Goal: Transaction & Acquisition: Purchase product/service

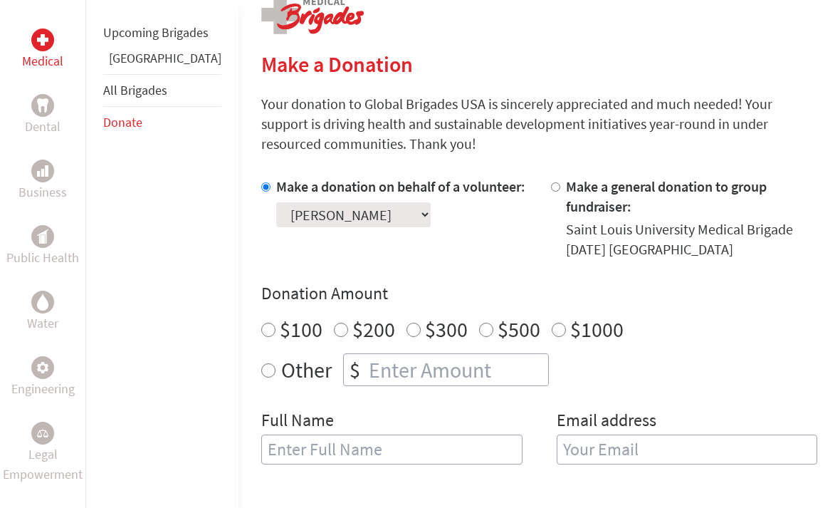
click at [440, 355] on input "number" at bounding box center [457, 370] width 182 height 31
radio input "true"
type input "250"
click at [439, 434] on input "text" at bounding box center [391, 449] width 261 height 30
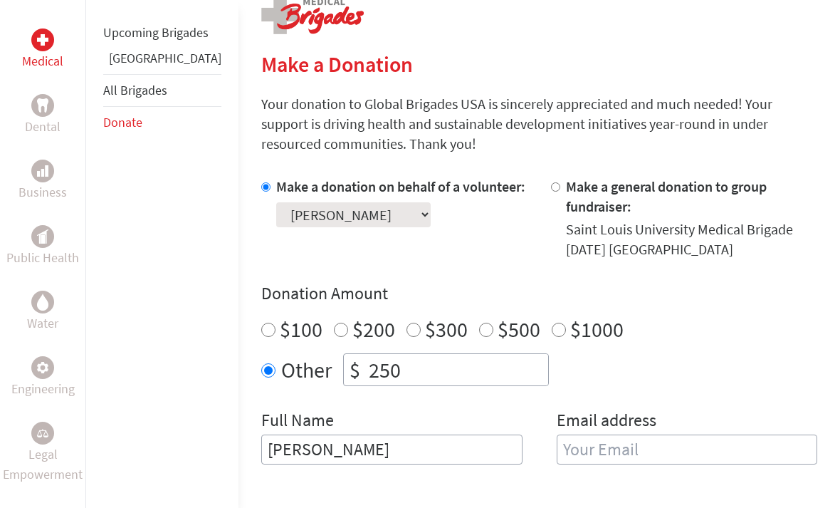
type input "[PERSON_NAME]"
click at [624, 434] on input "email" at bounding box center [687, 449] width 261 height 30
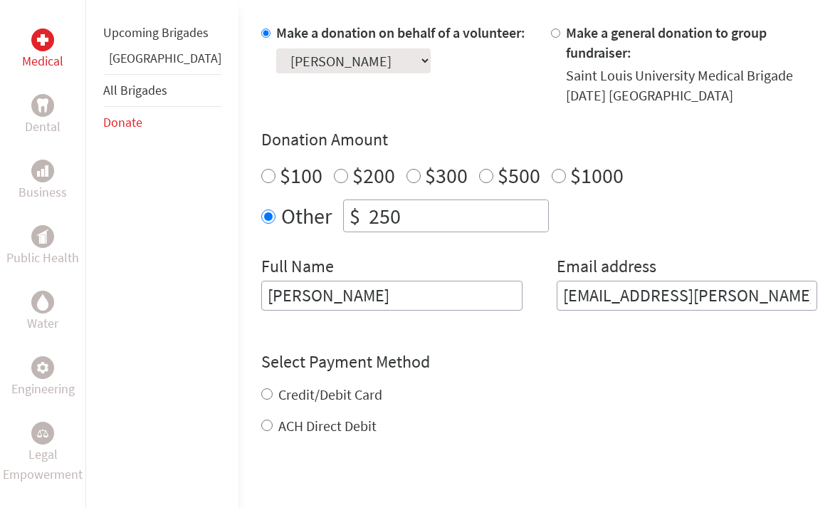
type input "[EMAIL_ADDRESS][PERSON_NAME][DOMAIN_NAME]"
click at [298, 416] on form "Make a donation on behalf of a volunteer: Select a volunteer... [PERSON_NAME] […" at bounding box center [539, 315] width 556 height 585
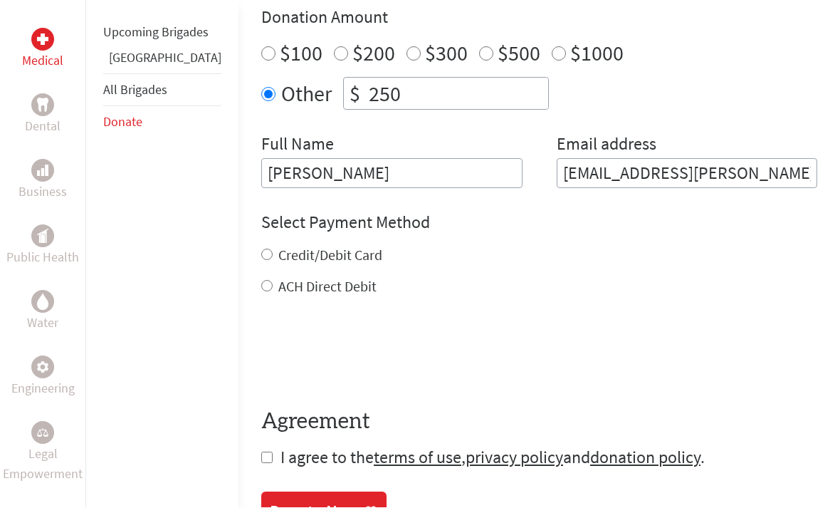
click at [261, 280] on input "ACH Direct Debit" at bounding box center [266, 285] width 11 height 11
radio input "true"
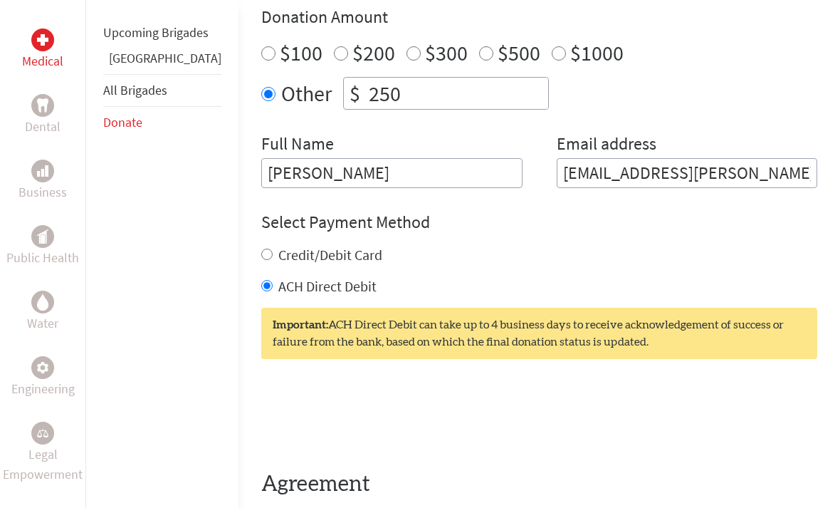
checkbox input "true"
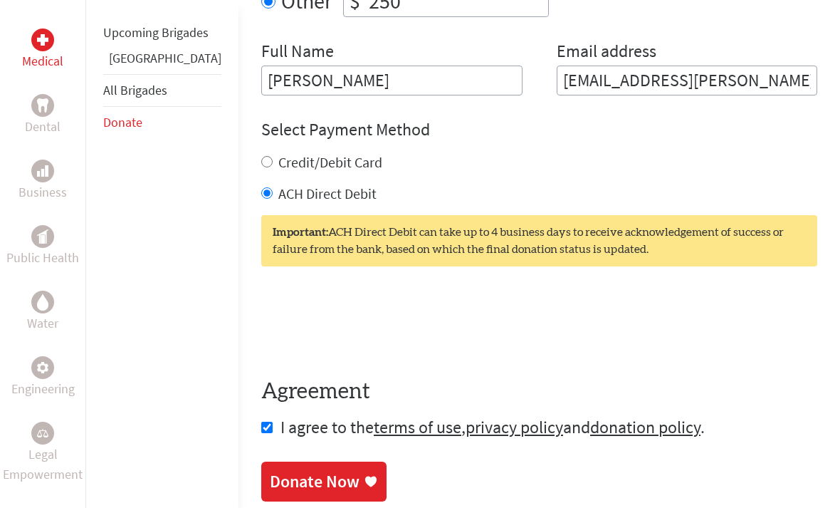
scroll to position [671, 0]
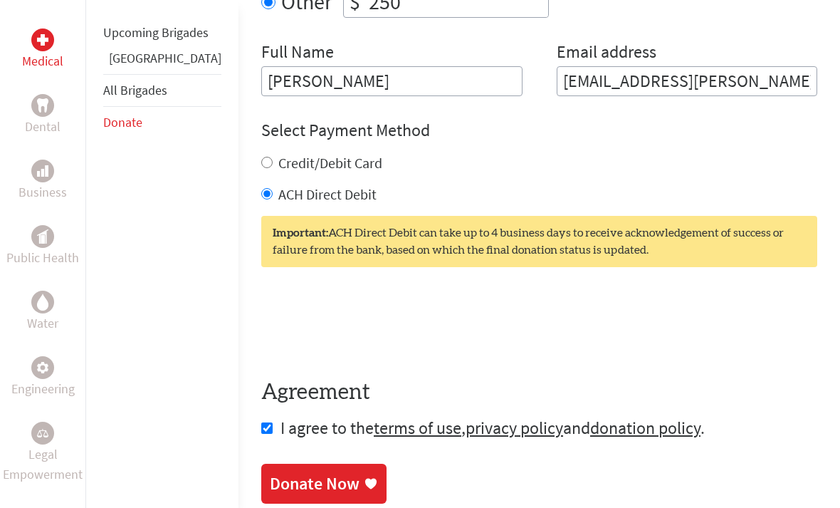
click at [299, 472] on div "Donate Now" at bounding box center [315, 483] width 90 height 23
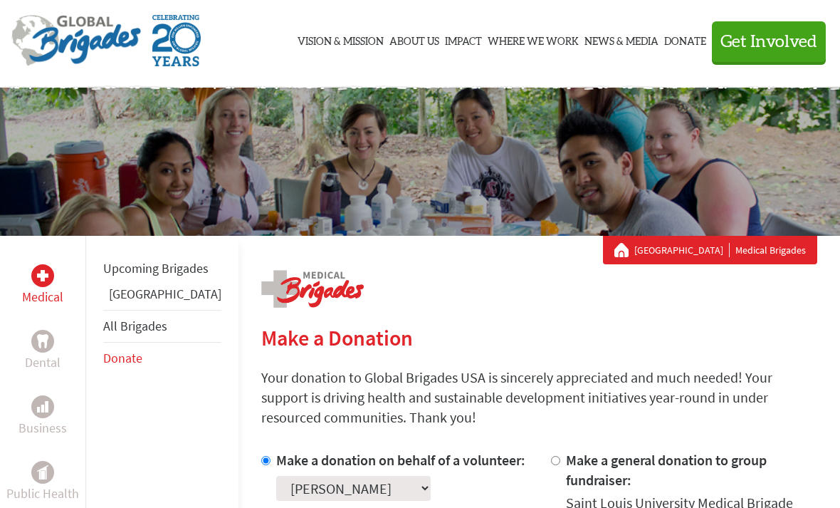
scroll to position [34, 0]
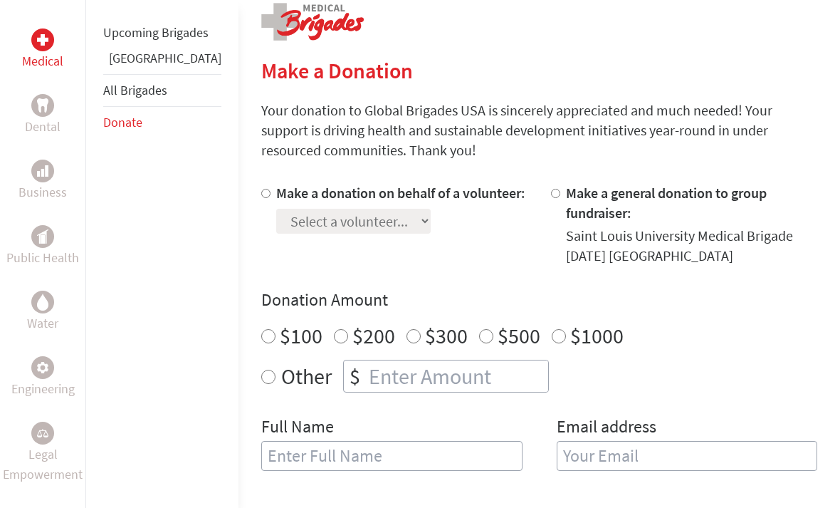
scroll to position [294, 0]
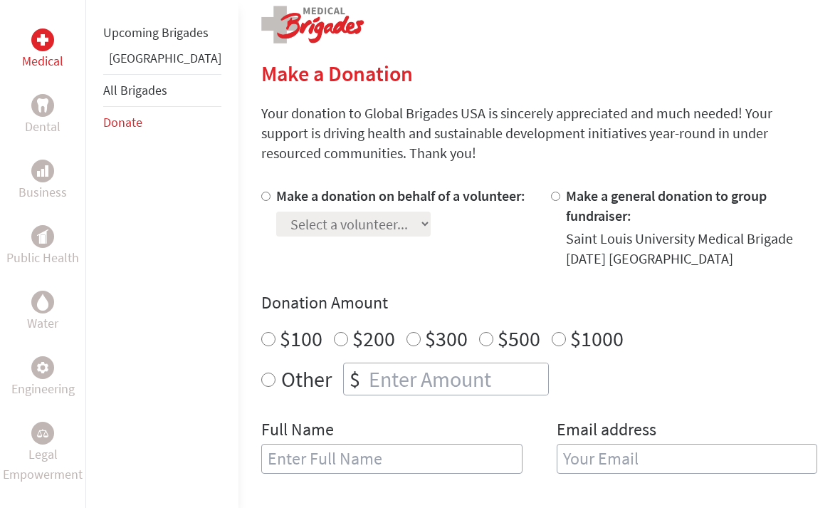
click at [261, 190] on div at bounding box center [268, 227] width 15 height 83
click at [201, 201] on div "Medical Dental Business Public Health Water Engineering Legal Empowerment Upcom…" at bounding box center [420, 414] width 840 height 885
click at [276, 204] on label "Make a donation on behalf of a volunteer:" at bounding box center [400, 196] width 249 height 18
click at [261, 201] on input "Make a donation on behalf of a volunteer:" at bounding box center [265, 196] width 9 height 9
radio input "true"
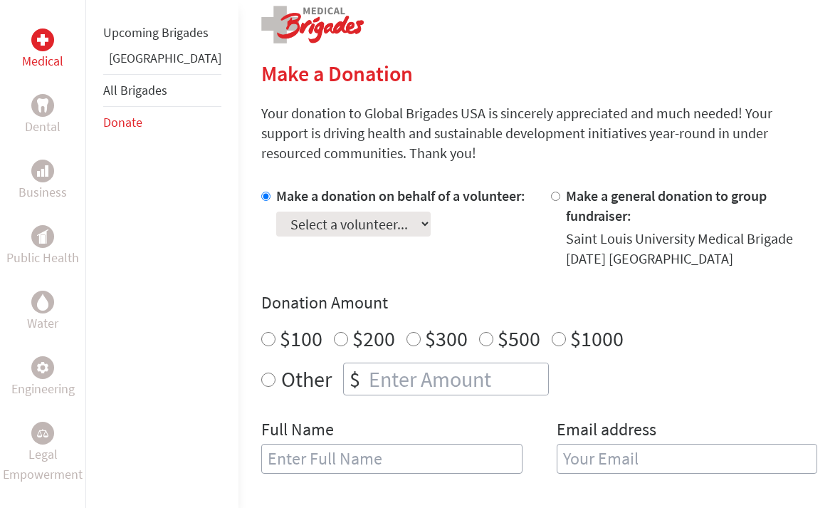
click at [307, 234] on select "Select a volunteer... Ajay Arul Alex Adekunle Eythan Westcott James Berry Kurti…" at bounding box center [353, 223] width 154 height 25
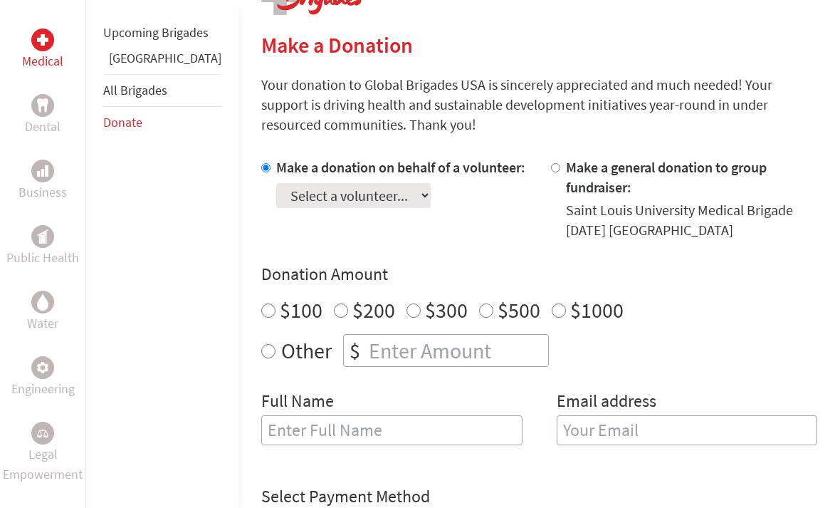
click at [367, 200] on select "Select a volunteer... Ajay Arul Alex Adekunle Eythan Westcott James Berry Kurti…" at bounding box center [353, 195] width 154 height 25
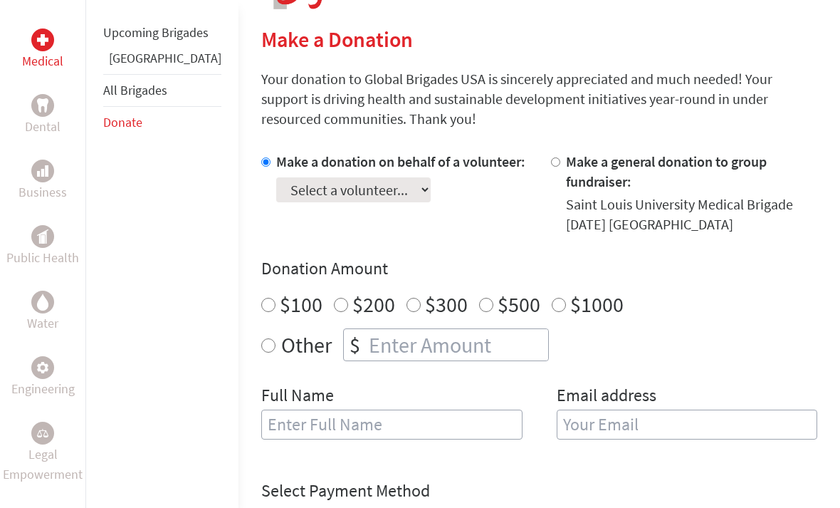
scroll to position [403, 0]
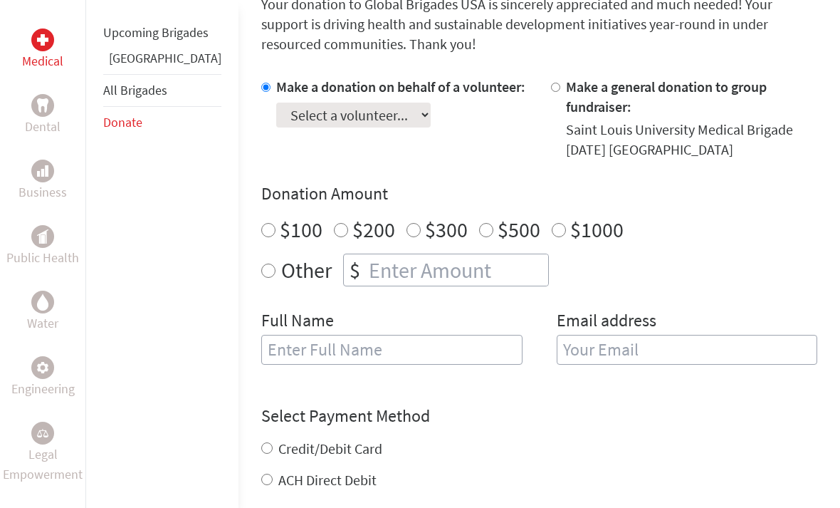
click at [261, 335] on input "text" at bounding box center [391, 350] width 261 height 30
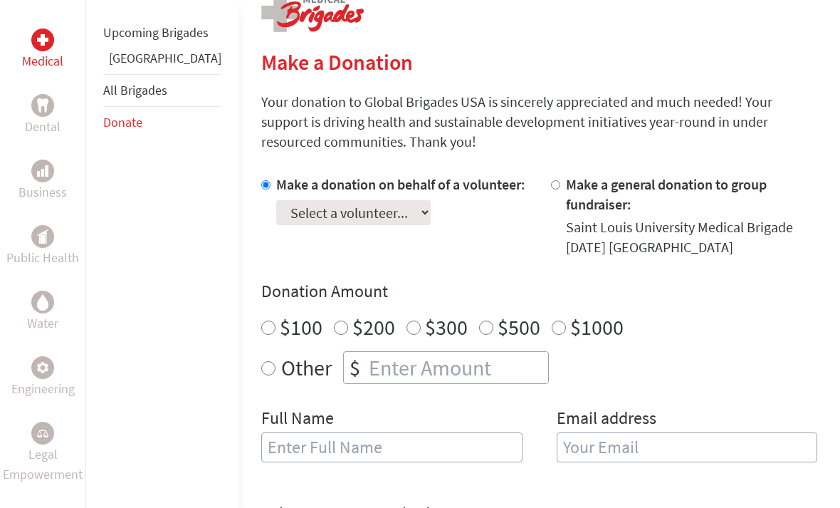
scroll to position [305, 0]
click at [303, 224] on select "Select a volunteer... Ajay Arul Alex Adekunle Eythan Westcott James Berry Kurti…" at bounding box center [353, 213] width 154 height 25
click at [499, 280] on h4 "Donation Amount" at bounding box center [539, 291] width 556 height 23
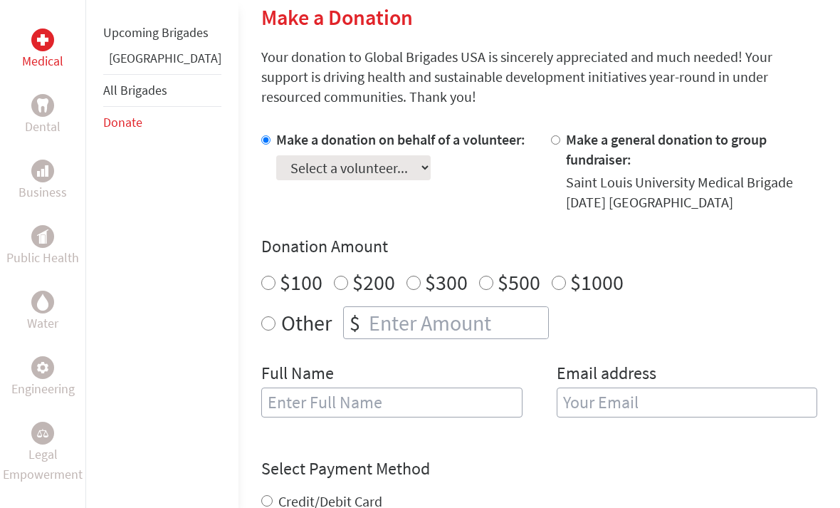
scroll to position [351, 0]
